Goal: Task Accomplishment & Management: Complete application form

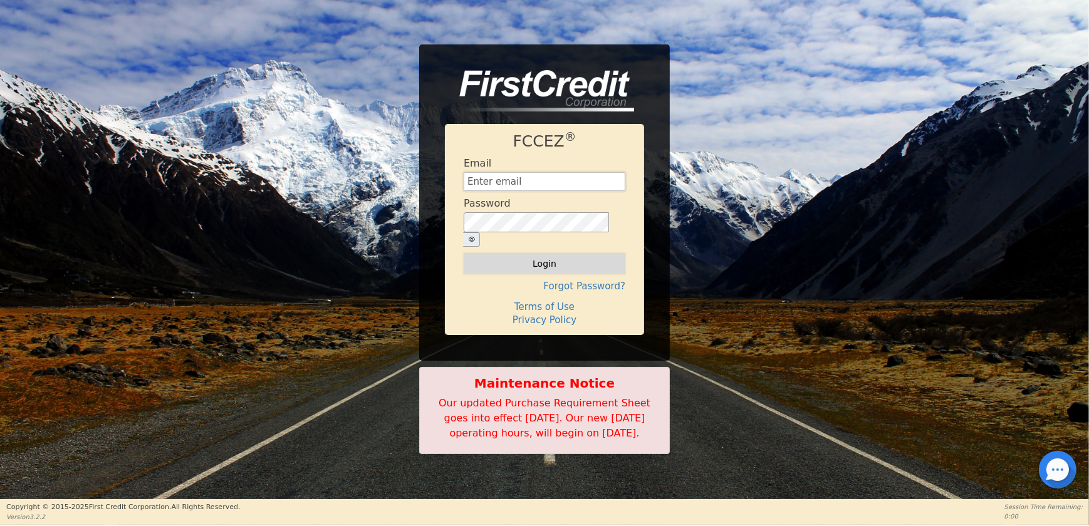
type input "[EMAIL_ADDRESS][DOMAIN_NAME]"
click at [578, 253] on button "Login" at bounding box center [544, 263] width 162 height 21
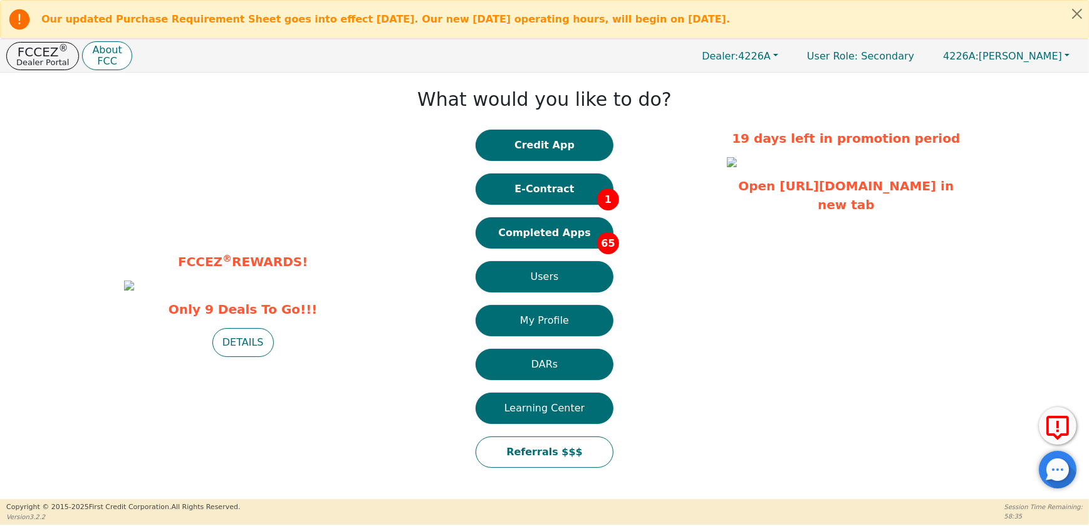
click at [574, 238] on button "Completed Apps 65" at bounding box center [544, 232] width 138 height 31
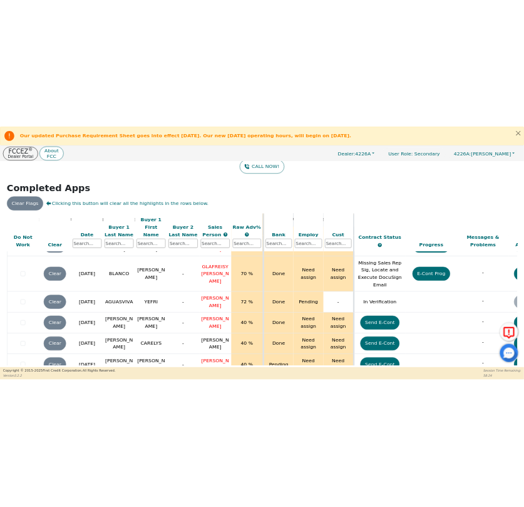
scroll to position [2747, 0]
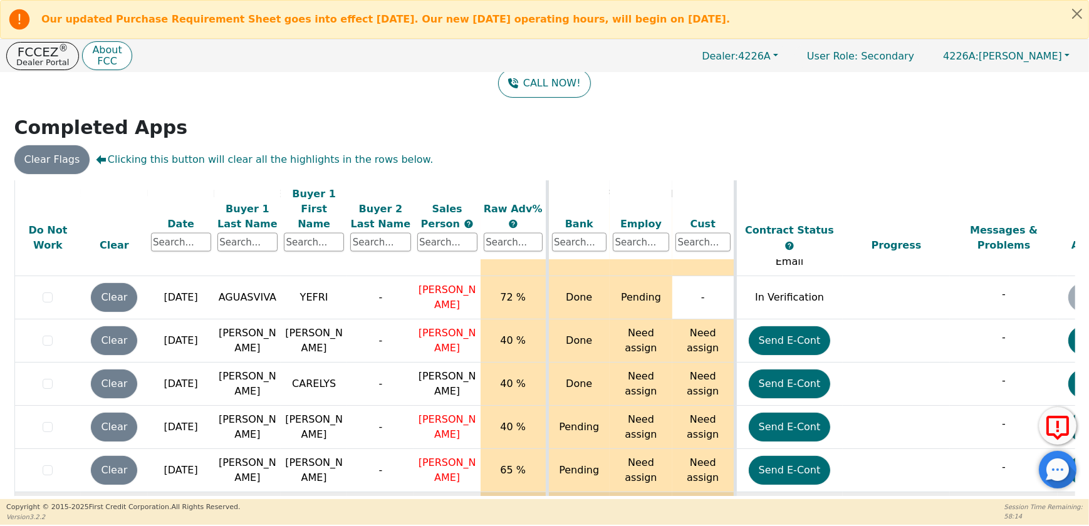
click at [796, 499] on button "Send E-Cont" at bounding box center [789, 513] width 82 height 29
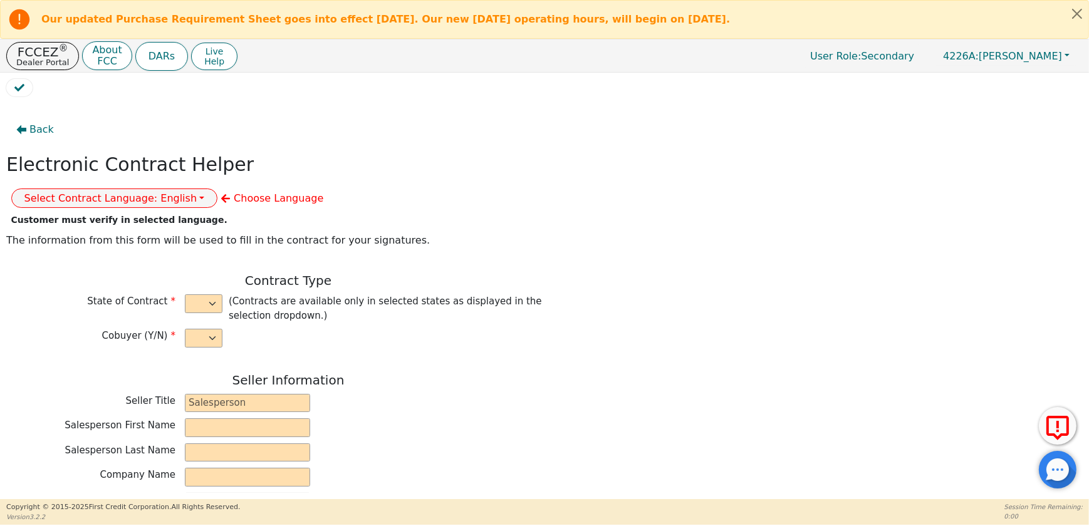
select select "n"
type input "CREDIT ANALYST"
type input "[PERSON_NAME]"
type input "GERMAN"
type input "DIAMOND PERFECT. DBA AQUAFEEL"
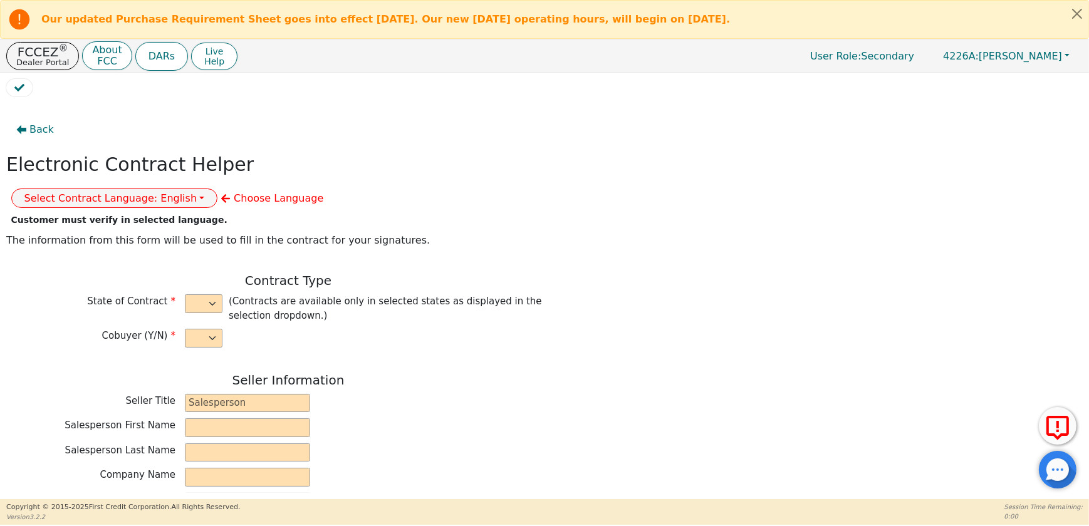
type input "[STREET_ADDRESS]"
type input "WAKE FOREST"
select select "NC"
type input "27587"
type input "[PERSON_NAME]"
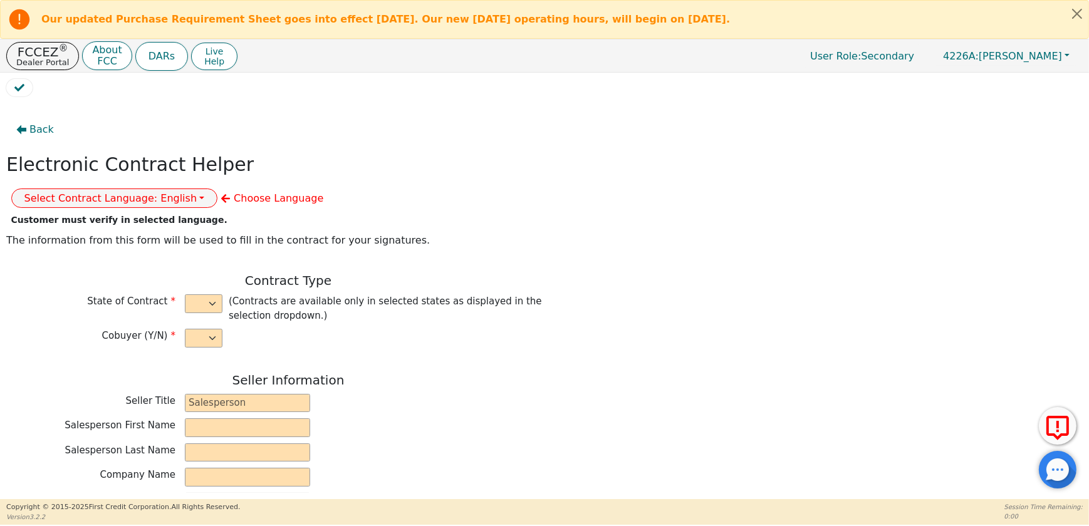
type input "VASCONCELOS"
type input "[STREET_ADDRESS]"
type input "DEERFIELD"
select select "FL"
type input "33442"
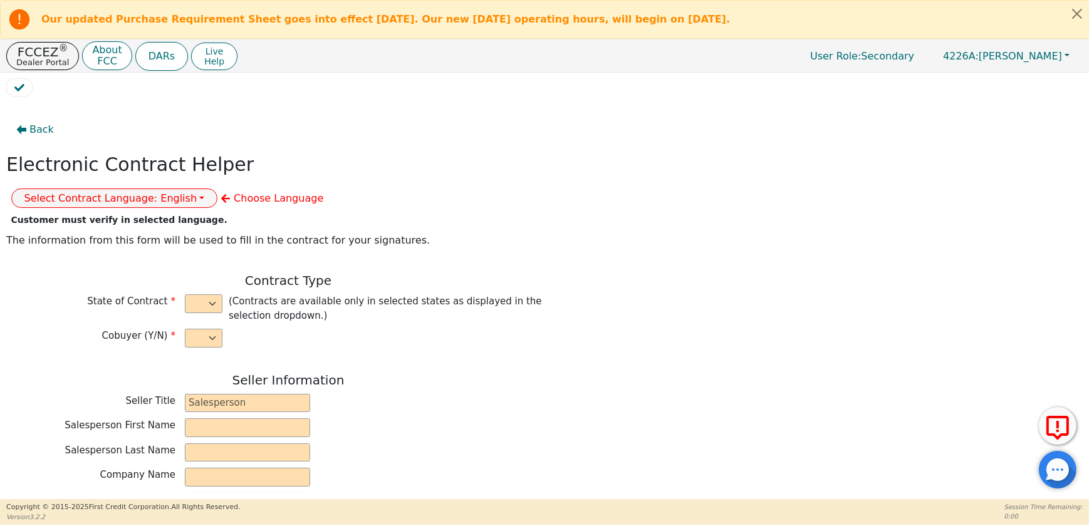
type input "[DATE]"
type input "10.99"
type input "[DATE]"
type input "72"
type input "0"
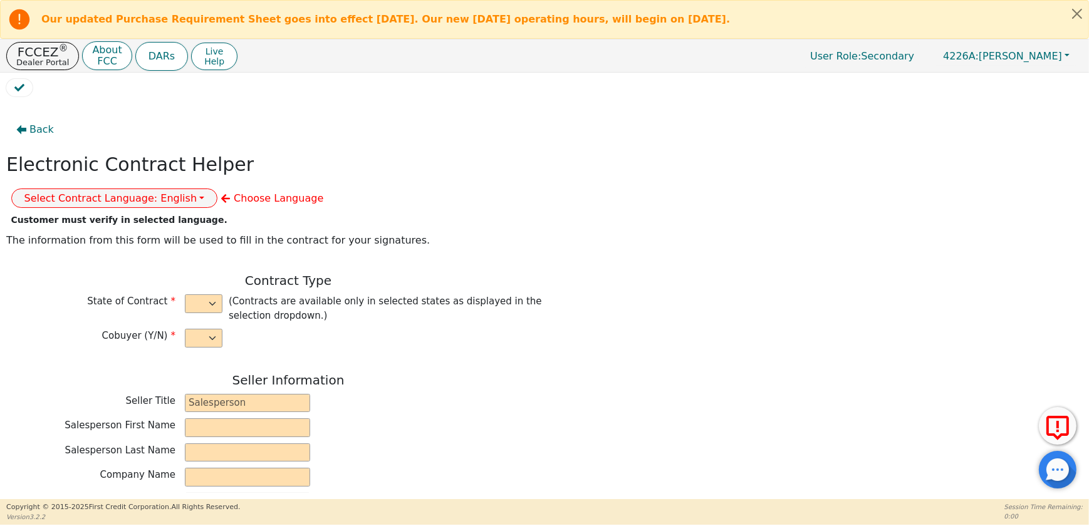
type input "7880180947134"
type input "2990.00"
type input "0.00"
type input "2990.00"
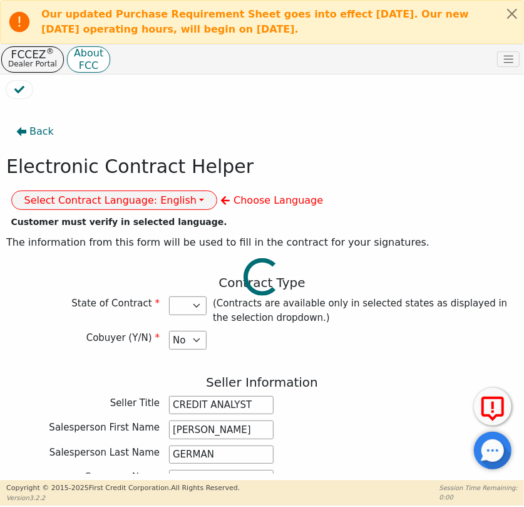
select select "FL"
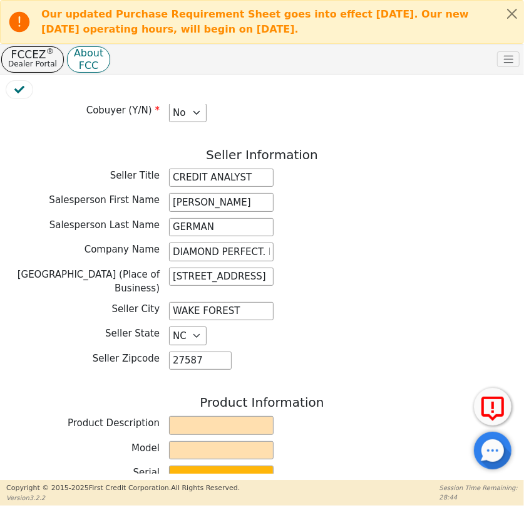
scroll to position [455, 0]
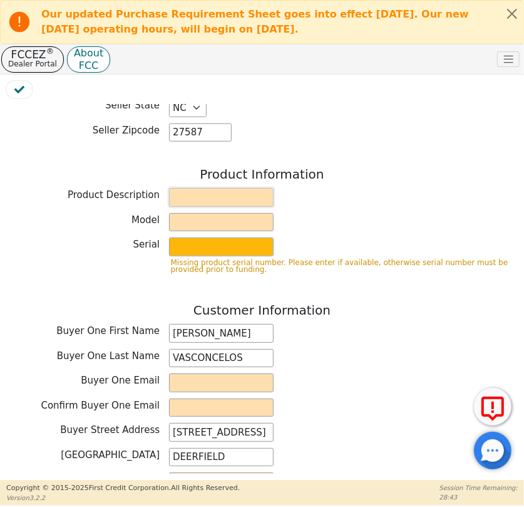
click at [198, 188] on input "text" at bounding box center [221, 197] width 105 height 19
type input "REVERSE OSMOSIS"
click at [197, 213] on input "text" at bounding box center [221, 222] width 105 height 19
type input "AQUAFEEL"
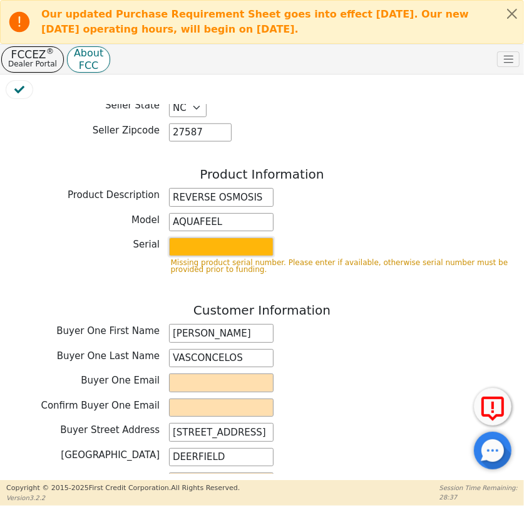
click at [194, 237] on input "text" at bounding box center [221, 246] width 105 height 19
type input "W525"
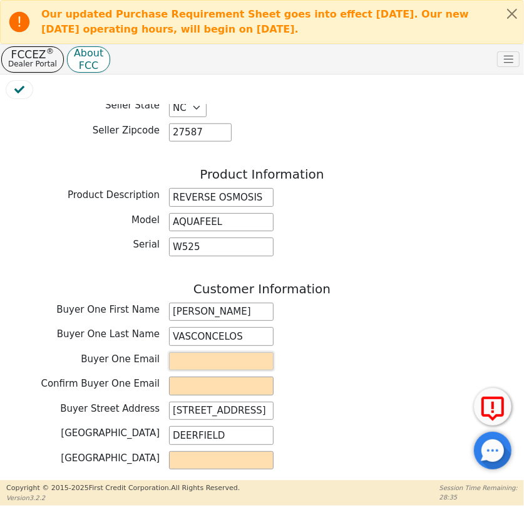
click at [238, 352] on input "email" at bounding box center [221, 361] width 105 height 19
paste input "[EMAIL_ADDRESS][DOMAIN_NAME]"
type input "[EMAIL_ADDRESS][DOMAIN_NAME]"
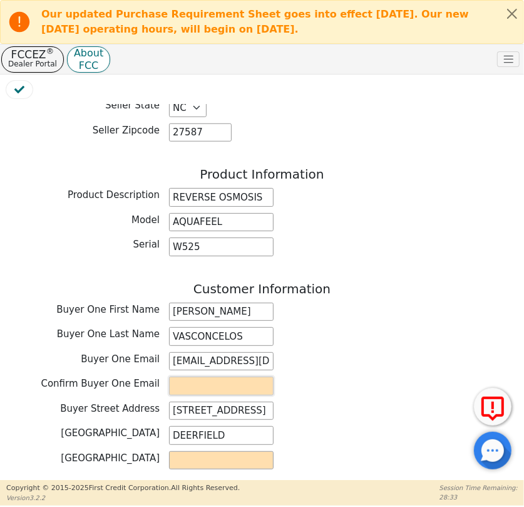
click at [237, 376] on input "email" at bounding box center [221, 385] width 105 height 19
paste input "[EMAIL_ADDRESS][DOMAIN_NAME]"
type input "[EMAIL_ADDRESS][DOMAIN_NAME]"
click at [333, 376] on div "Confirm Buyer One Email [EMAIL_ADDRESS][DOMAIN_NAME]" at bounding box center [262, 385] width 512 height 19
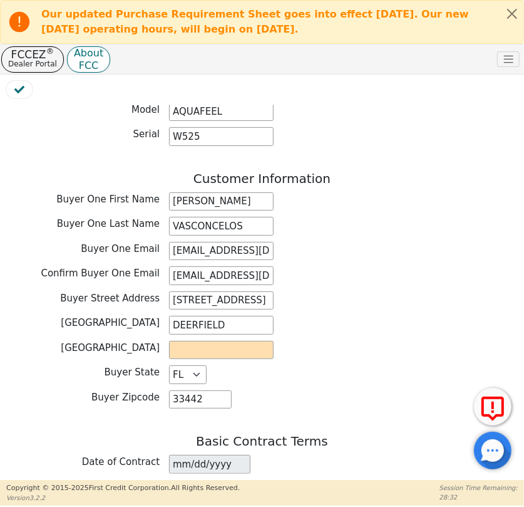
scroll to position [569, 0]
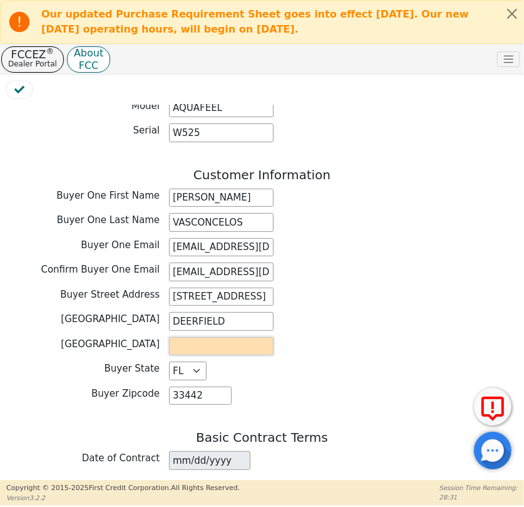
click at [245, 337] on input "text" at bounding box center [221, 346] width 105 height 19
type input "BROWARD"
click at [425, 337] on div "Buyer County BROWARD" at bounding box center [262, 346] width 512 height 19
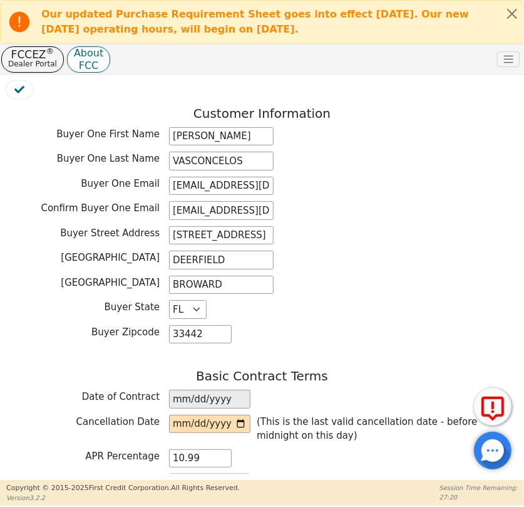
scroll to position [740, 0]
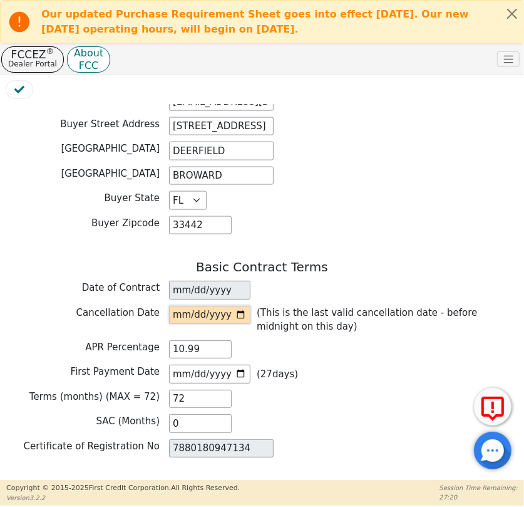
click at [241, 306] on input "date" at bounding box center [209, 315] width 81 height 19
type input "[DATE]"
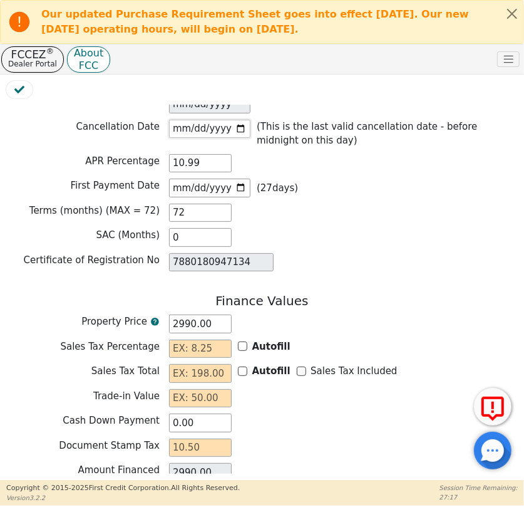
scroll to position [1019, 0]
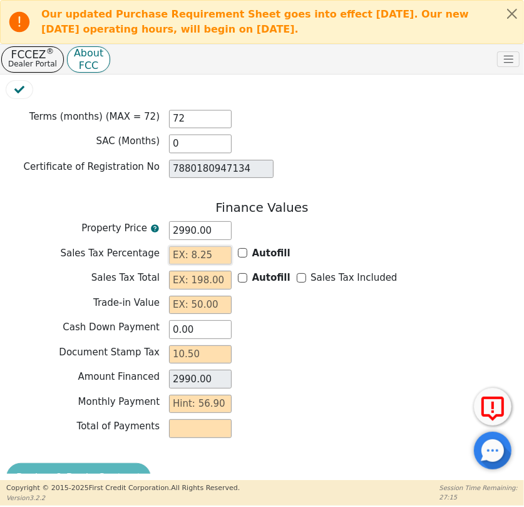
click at [212, 246] on input "text" at bounding box center [200, 255] width 63 height 19
type input "0.00"
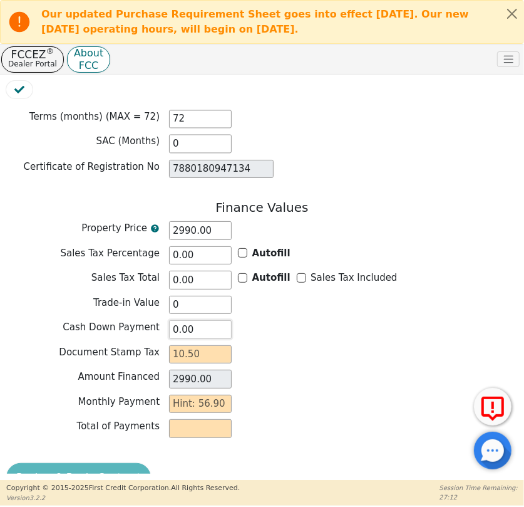
type input "0.00"
type input "5"
type input "2985.00"
type input "50"
type input "2940.00"
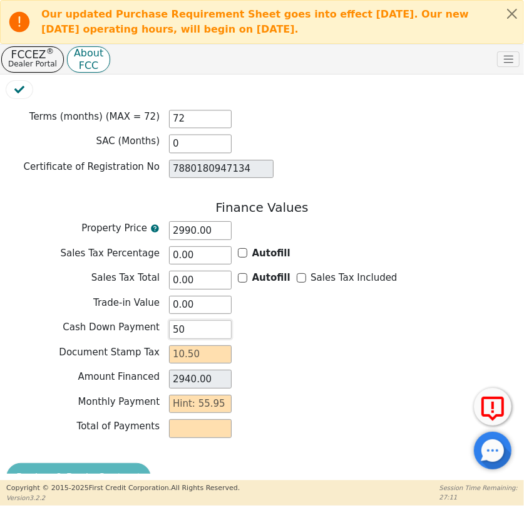
type input "500"
type input "2490.00"
type input "500.00"
type input "4"
type input "288.00"
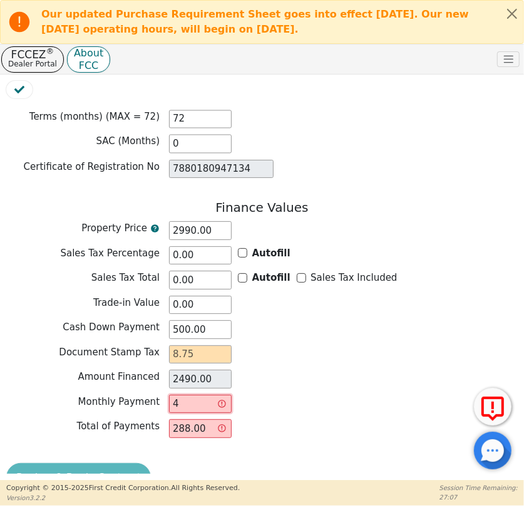
type input "47"
type input "3384.00"
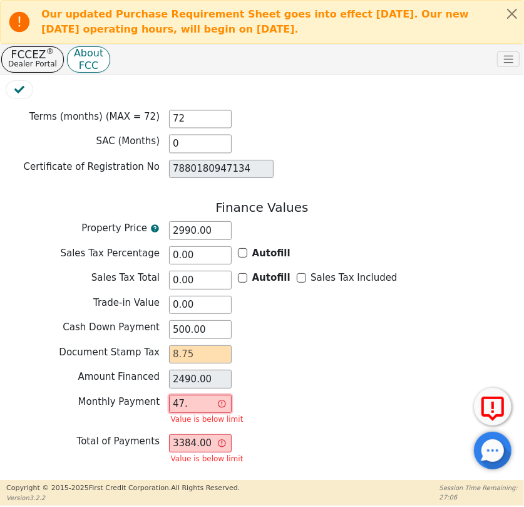
type input "47.3"
type input "3405.60"
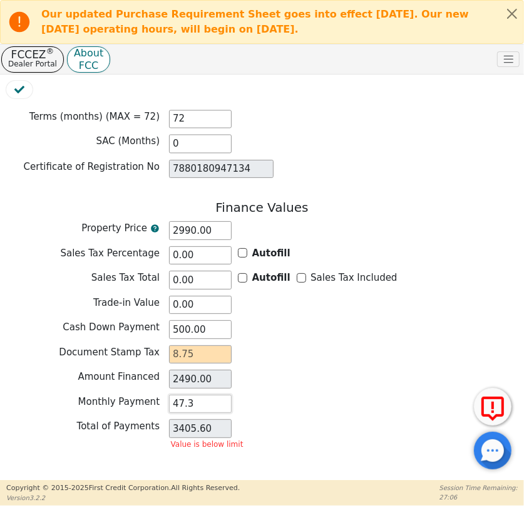
type input "47.38"
type input "3411.36"
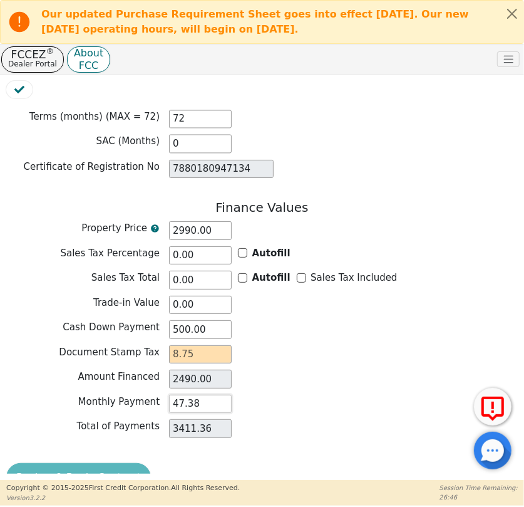
type input "47.38"
drag, startPoint x: 153, startPoint y: 262, endPoint x: 88, endPoint y: 298, distance: 74.3
drag, startPoint x: 88, startPoint y: 298, endPoint x: 276, endPoint y: 362, distance: 198.5
click at [276, 395] on div "Monthly Payment 47.38" at bounding box center [262, 404] width 512 height 19
drag, startPoint x: 205, startPoint y: 194, endPoint x: 182, endPoint y: 197, distance: 23.9
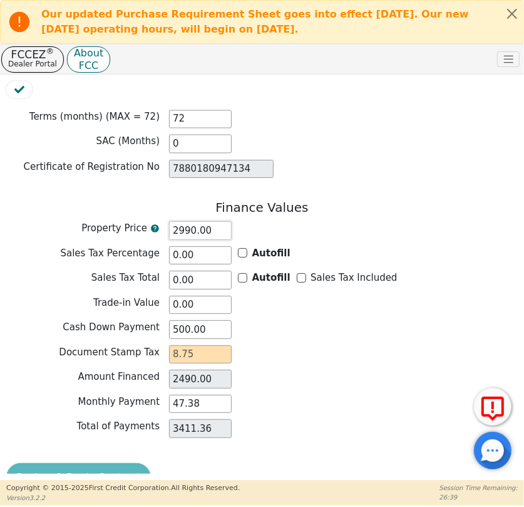
click at [182, 221] on input "2990.00" at bounding box center [200, 230] width 63 height 19
type input "298"
type input "-202.00"
type input "2981"
type input "2481.00"
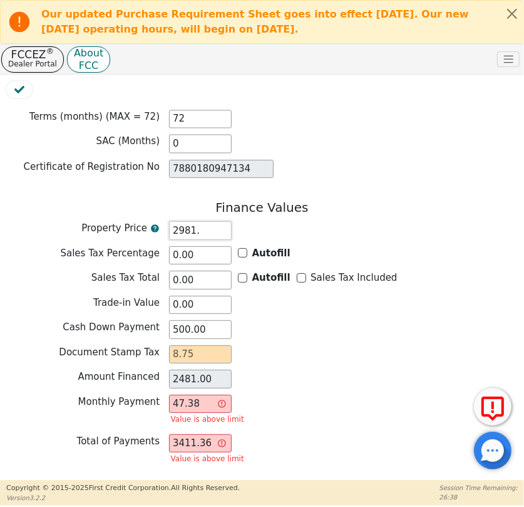
type input "2981.2"
type input "2481.20"
type input "2981.25"
type input "2481.25"
type input "2981.25"
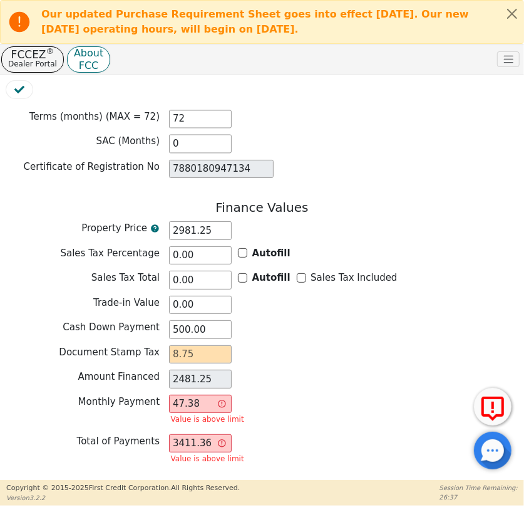
click at [342, 370] on div "Amount Financed 2481.25" at bounding box center [262, 379] width 512 height 19
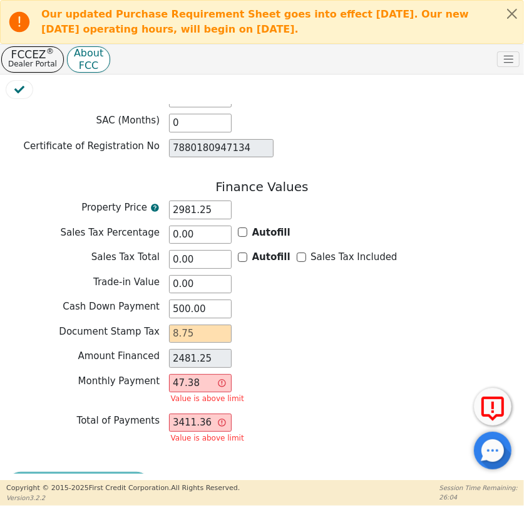
scroll to position [1048, 0]
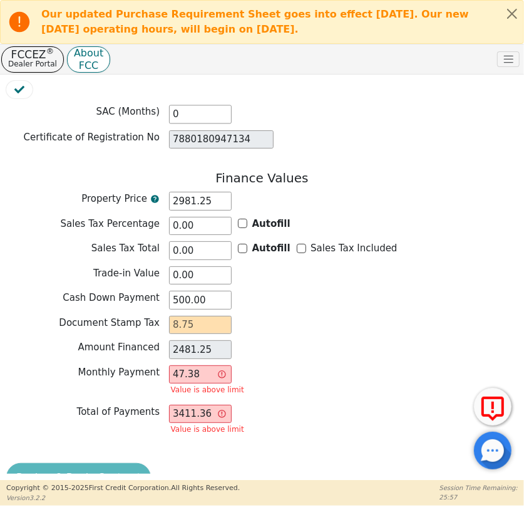
click at [101, 463] on div "Review & Begin Contract" at bounding box center [262, 479] width 512 height 32
drag, startPoint x: 210, startPoint y: 340, endPoint x: 155, endPoint y: 340, distance: 55.1
click at [155, 365] on div "Monthly Payment 47.38 Value is above limit" at bounding box center [262, 381] width 512 height 33
type input "4"
type input "288.00"
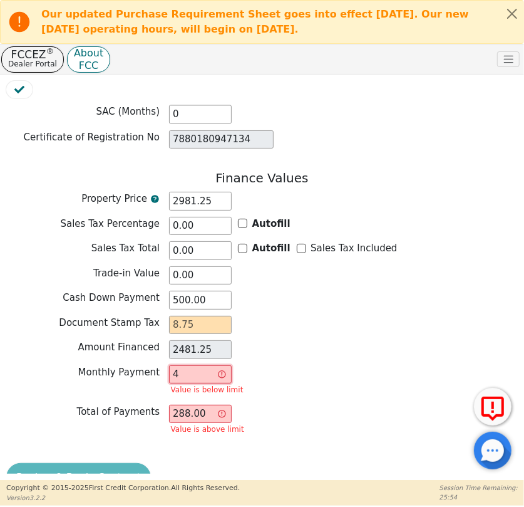
type input "47"
type input "3384.00"
type input "47.3"
type input "3405.60"
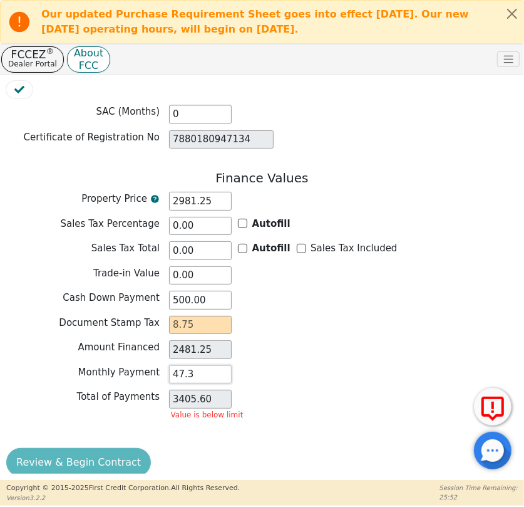
scroll to position [1033, 0]
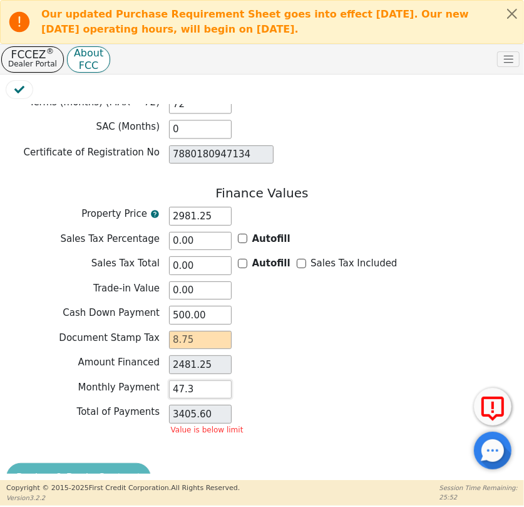
type input "47.38"
type input "3411.36"
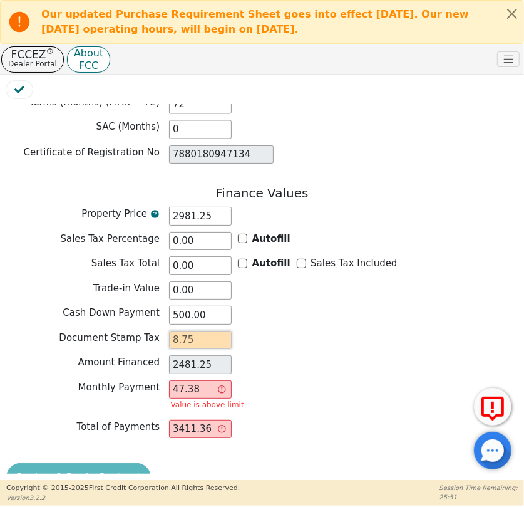
drag, startPoint x: 205, startPoint y: 304, endPoint x: 150, endPoint y: 306, distance: 55.8
click at [150, 331] on div "Document Stamp Tax" at bounding box center [262, 340] width 512 height 19
type input "8"
type input "2489.25"
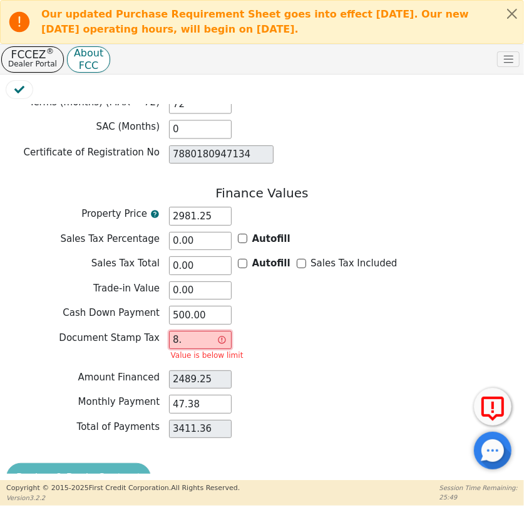
type input "8.2"
type input "2489.45"
type input "8.25"
type input "2489.50"
click at [386, 395] on div "Monthly Payment 47.38" at bounding box center [262, 406] width 512 height 22
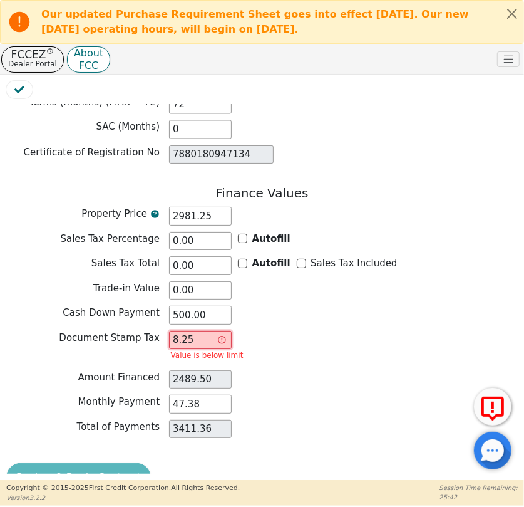
drag, startPoint x: 193, startPoint y: 311, endPoint x: 180, endPoint y: 311, distance: 12.5
click at [180, 331] on input "8.25" at bounding box center [200, 340] width 63 height 19
type input "8.7"
type input "2489.95"
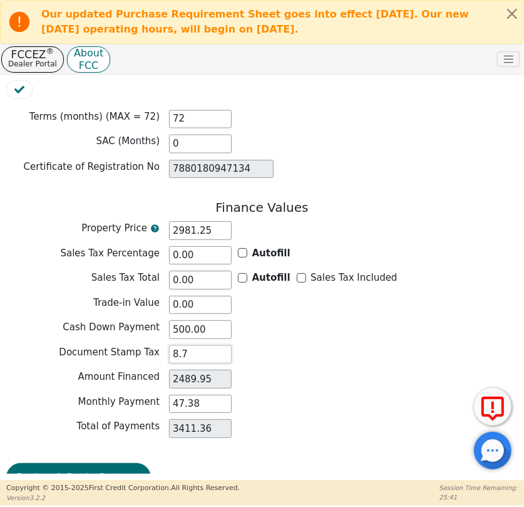
type input "8.75"
type input "2490.00"
type input "8.75"
click at [269, 332] on div "Finance Values Property Price 2981.25 Sales Tax Percentage 0.00 Autofill Sales …" at bounding box center [262, 322] width 512 height 244
click at [85, 463] on button "Review & Begin Contract" at bounding box center [78, 477] width 145 height 29
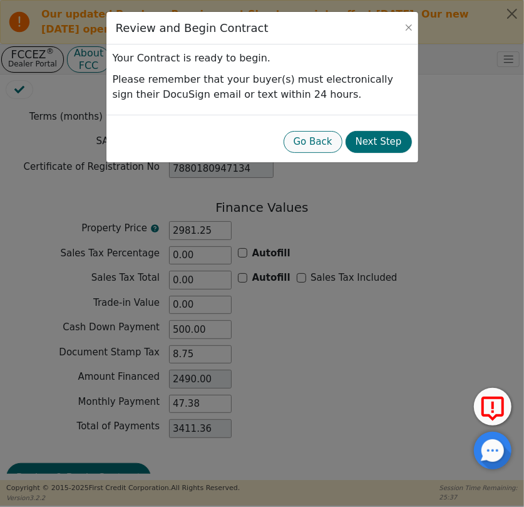
click at [324, 145] on button "Go Back" at bounding box center [313, 142] width 59 height 22
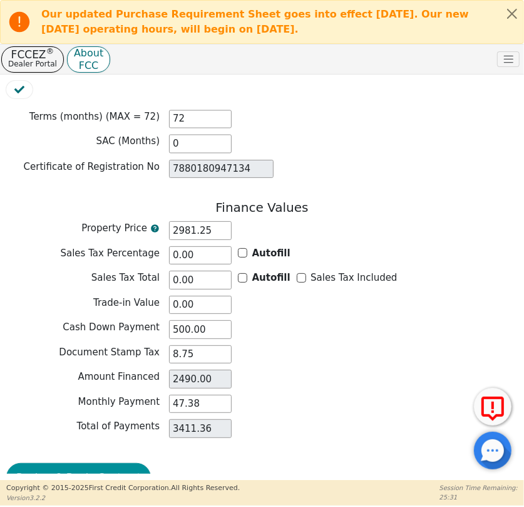
click at [71, 463] on button "Review & Begin Contract" at bounding box center [78, 477] width 145 height 29
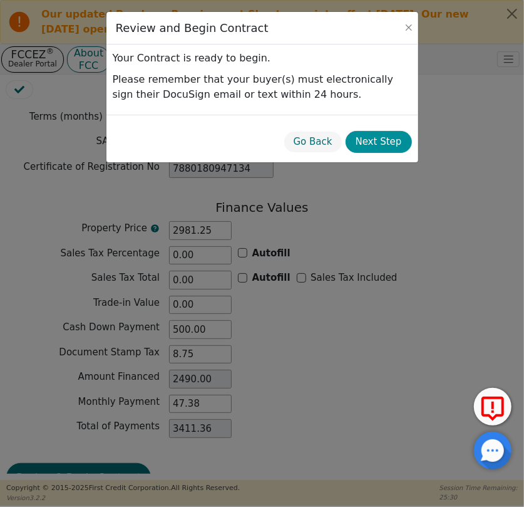
click at [381, 148] on button "Next Step" at bounding box center [379, 142] width 66 height 22
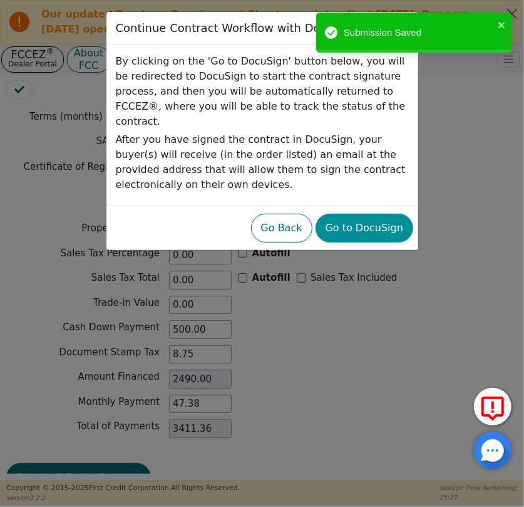
click at [383, 214] on button "Go to DocuSign" at bounding box center [365, 228] width 98 height 29
